Goal: Task Accomplishment & Management: Use online tool/utility

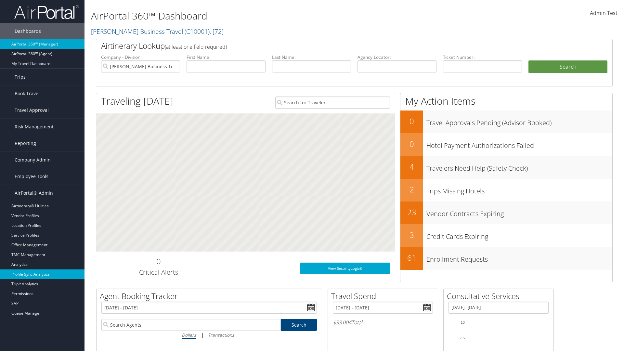
click at [42, 274] on link "Profile Sync Analytics" at bounding box center [42, 274] width 84 height 10
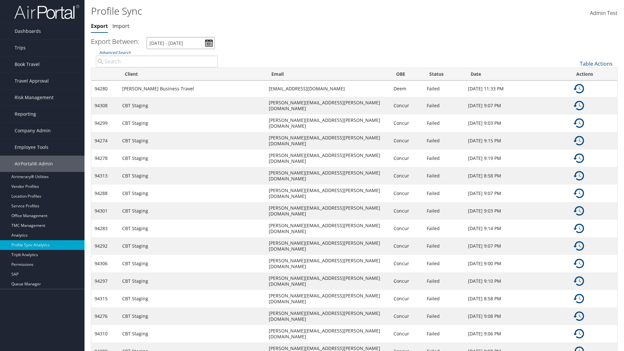
click at [181, 43] on input "[DATE] - [DATE]" at bounding box center [180, 43] width 68 height 12
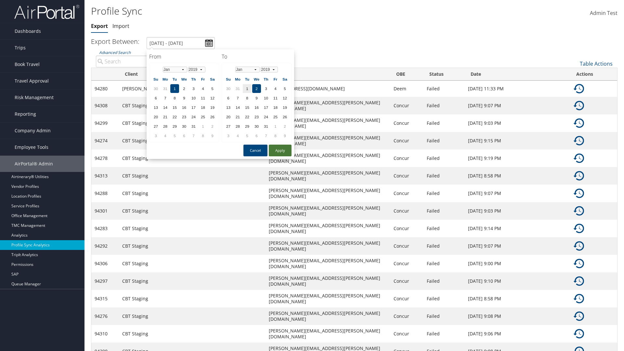
click at [280, 150] on button "Apply" at bounding box center [280, 151] width 23 height 12
type input "[DATE] - [DATE]"
